Goal: Task Accomplishment & Management: Use online tool/utility

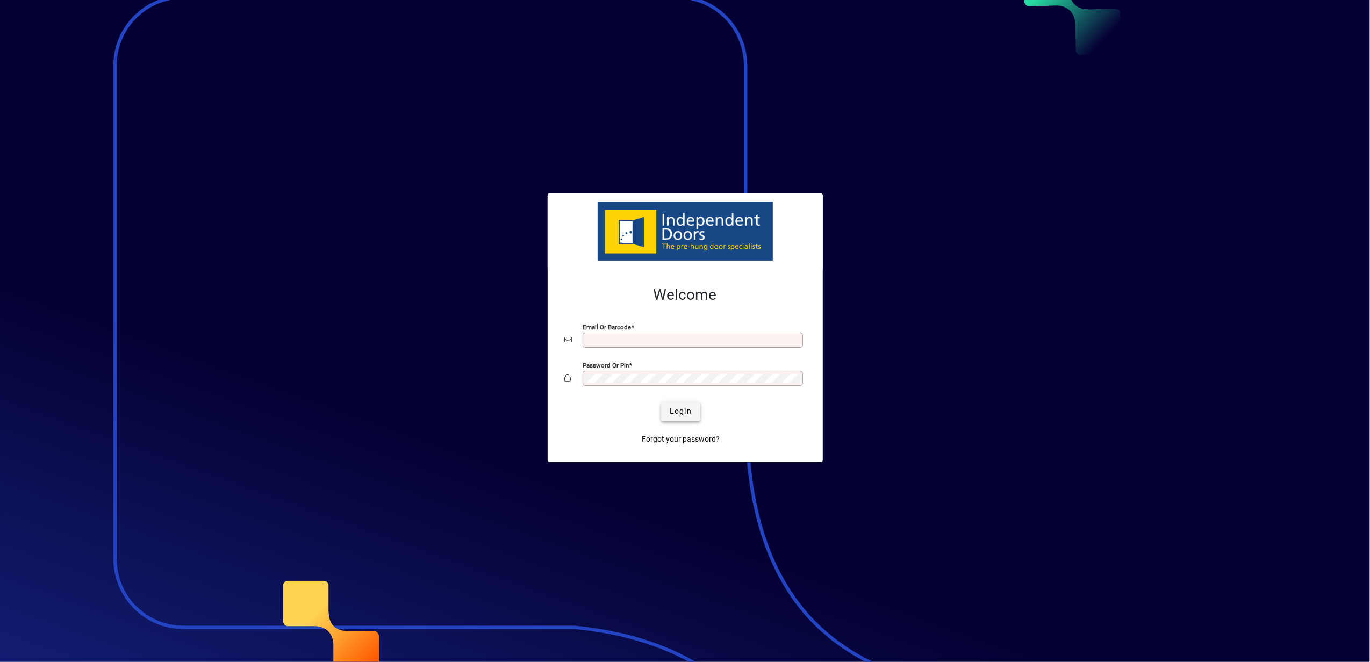
type input "**********"
click at [672, 410] on span "Login" at bounding box center [681, 411] width 22 height 11
